Goal: Task Accomplishment & Management: Use online tool/utility

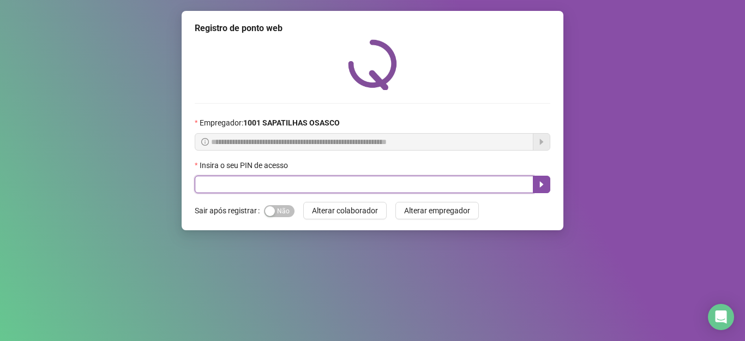
click at [205, 188] on input "text" at bounding box center [364, 184] width 338 height 17
type input "*****"
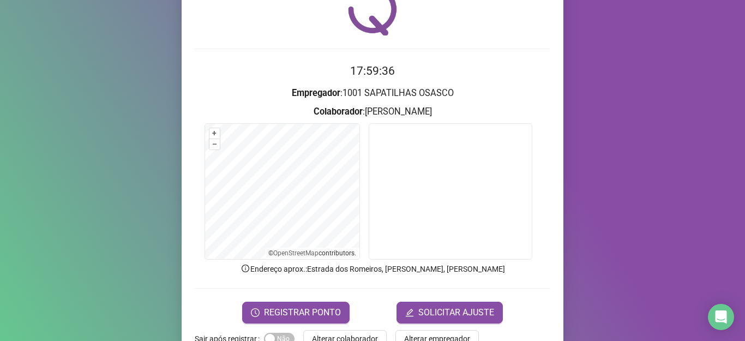
scroll to position [85, 0]
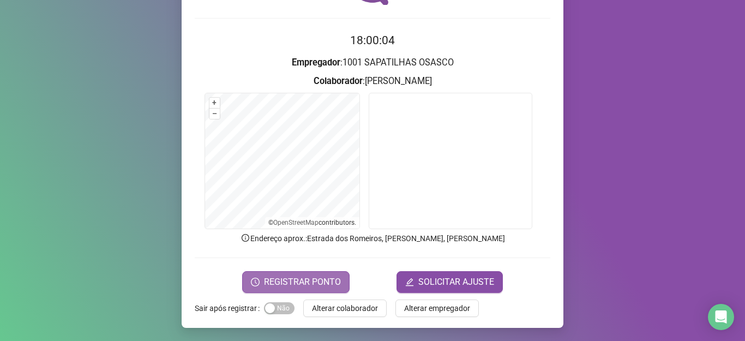
click at [293, 279] on span "REGISTRAR PONTO" at bounding box center [302, 281] width 77 height 13
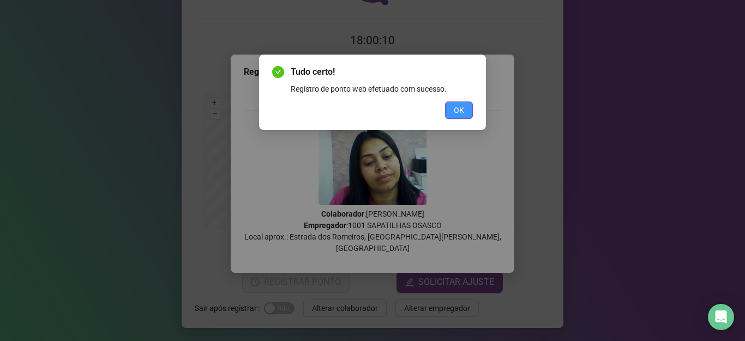
click at [461, 112] on span "OK" at bounding box center [459, 110] width 10 height 12
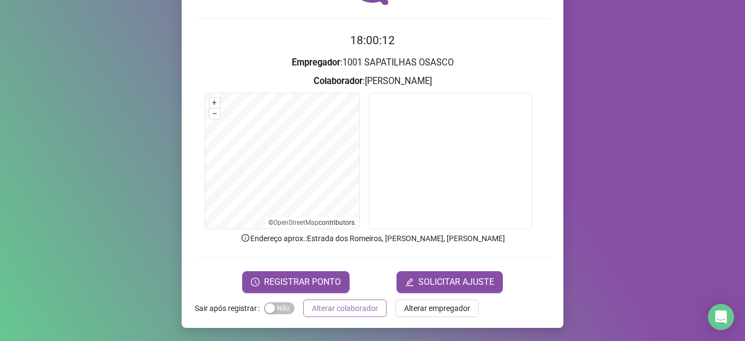
click at [325, 309] on span "Alterar colaborador" at bounding box center [345, 308] width 66 height 12
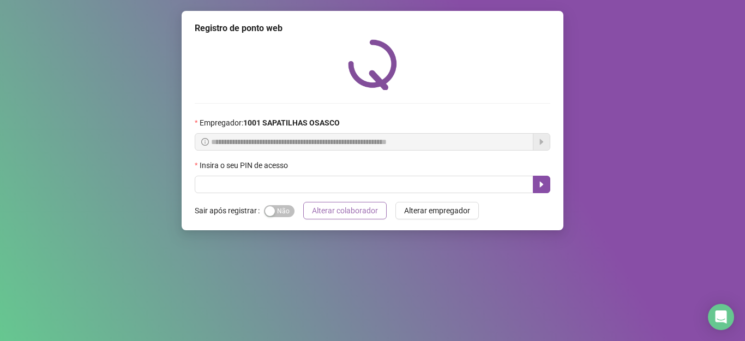
scroll to position [0, 0]
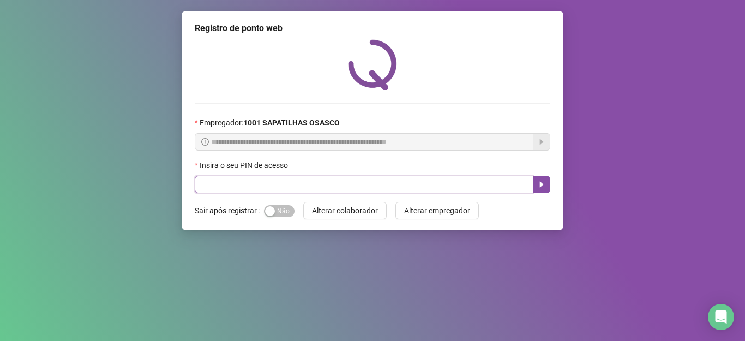
click at [322, 188] on input "text" at bounding box center [364, 184] width 338 height 17
type input "*****"
click at [537, 183] on icon "caret-right" at bounding box center [541, 184] width 9 height 9
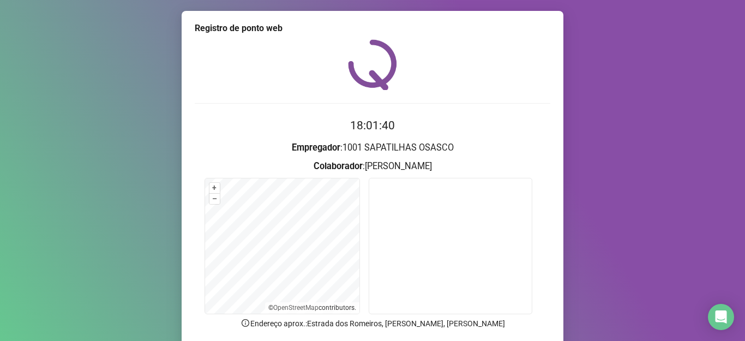
scroll to position [55, 0]
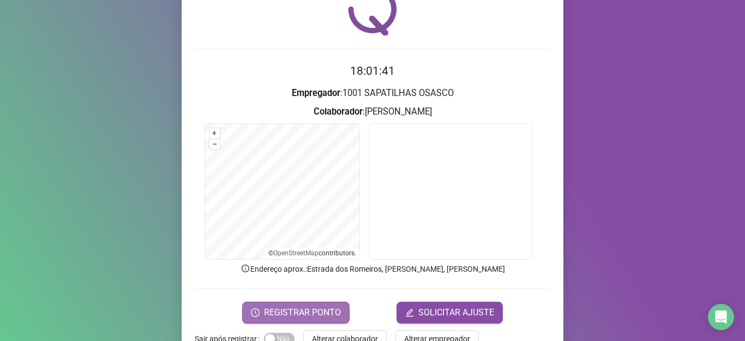
click at [292, 306] on span "REGISTRAR PONTO" at bounding box center [302, 312] width 77 height 13
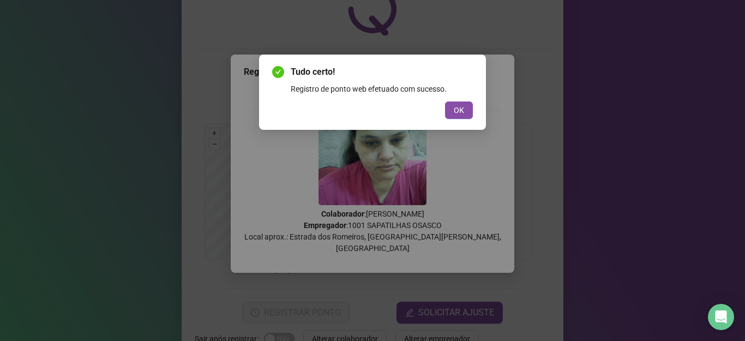
click at [458, 123] on div "Tudo certo! Registro de ponto web efetuado com sucesso. OK" at bounding box center [372, 92] width 227 height 75
click at [462, 100] on div "Tudo certo! Registro de ponto web efetuado com sucesso. OK" at bounding box center [372, 91] width 201 height 53
click at [462, 107] on span "OK" at bounding box center [459, 110] width 10 height 12
